Goal: Check status: Check status

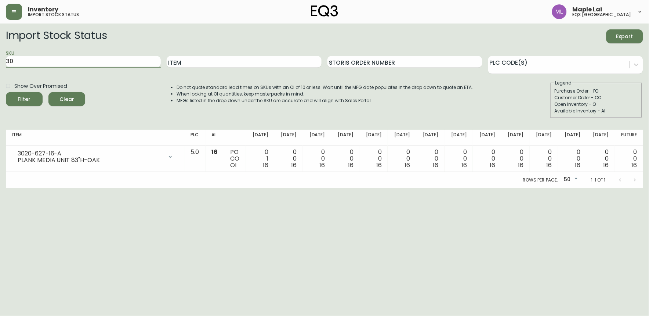
type input "3"
click at [103, 60] on input "SKU" at bounding box center [83, 62] width 155 height 12
paste input "[PERSON_NAME] Custom Bar Table"
type input "K"
click at [107, 61] on input "SKU" at bounding box center [83, 62] width 155 height 12
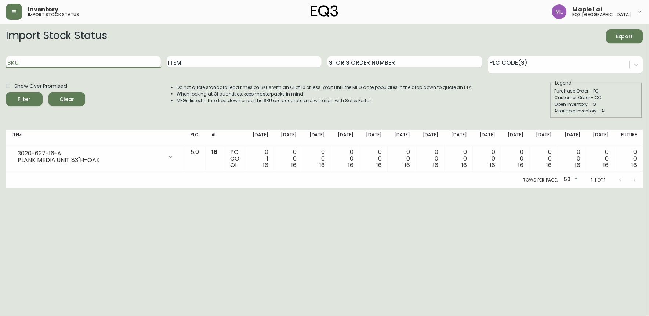
paste input "3020-840-16-A"
type input "3020-840-16-A"
click at [6, 92] on button "Filter" at bounding box center [24, 99] width 37 height 14
